Goal: Navigation & Orientation: Go to known website

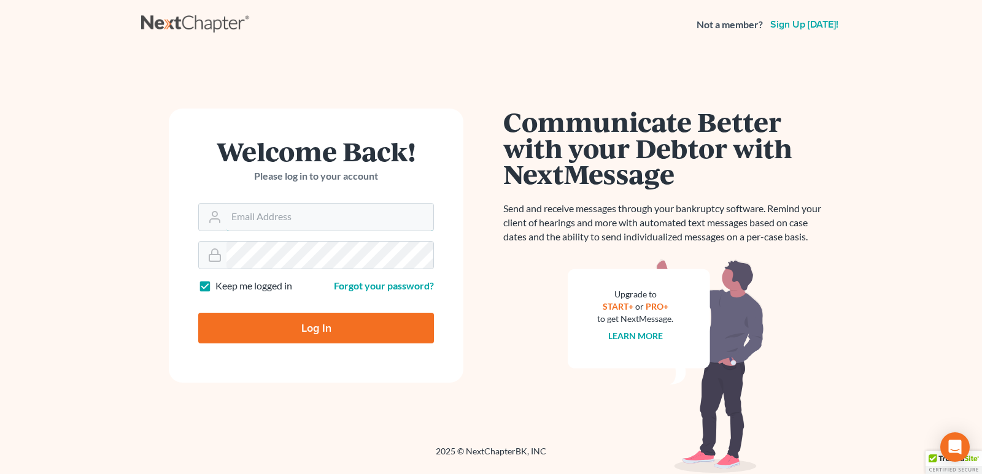
type input "[PERSON_NAME][EMAIL_ADDRESS][DOMAIN_NAME]"
click at [329, 330] on input "Log In" at bounding box center [316, 328] width 236 height 31
type input "Thinking..."
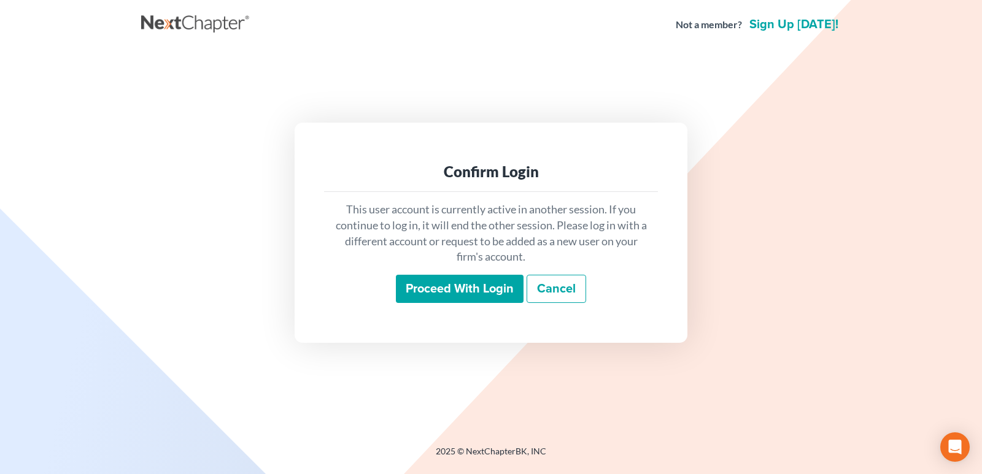
click at [440, 286] on input "Proceed with login" at bounding box center [460, 289] width 128 height 28
